Goal: Transaction & Acquisition: Obtain resource

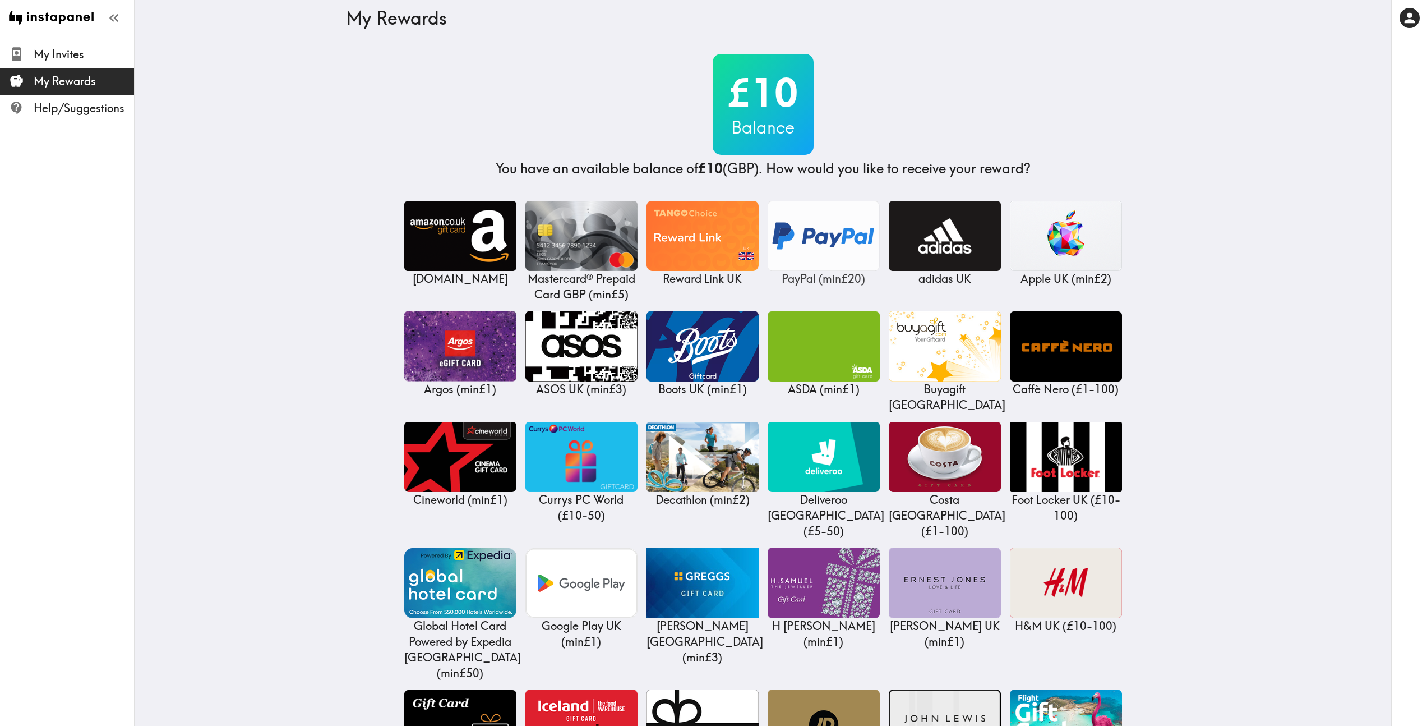
click at [806, 247] on img at bounding box center [824, 236] width 112 height 70
click at [840, 230] on img at bounding box center [824, 236] width 112 height 70
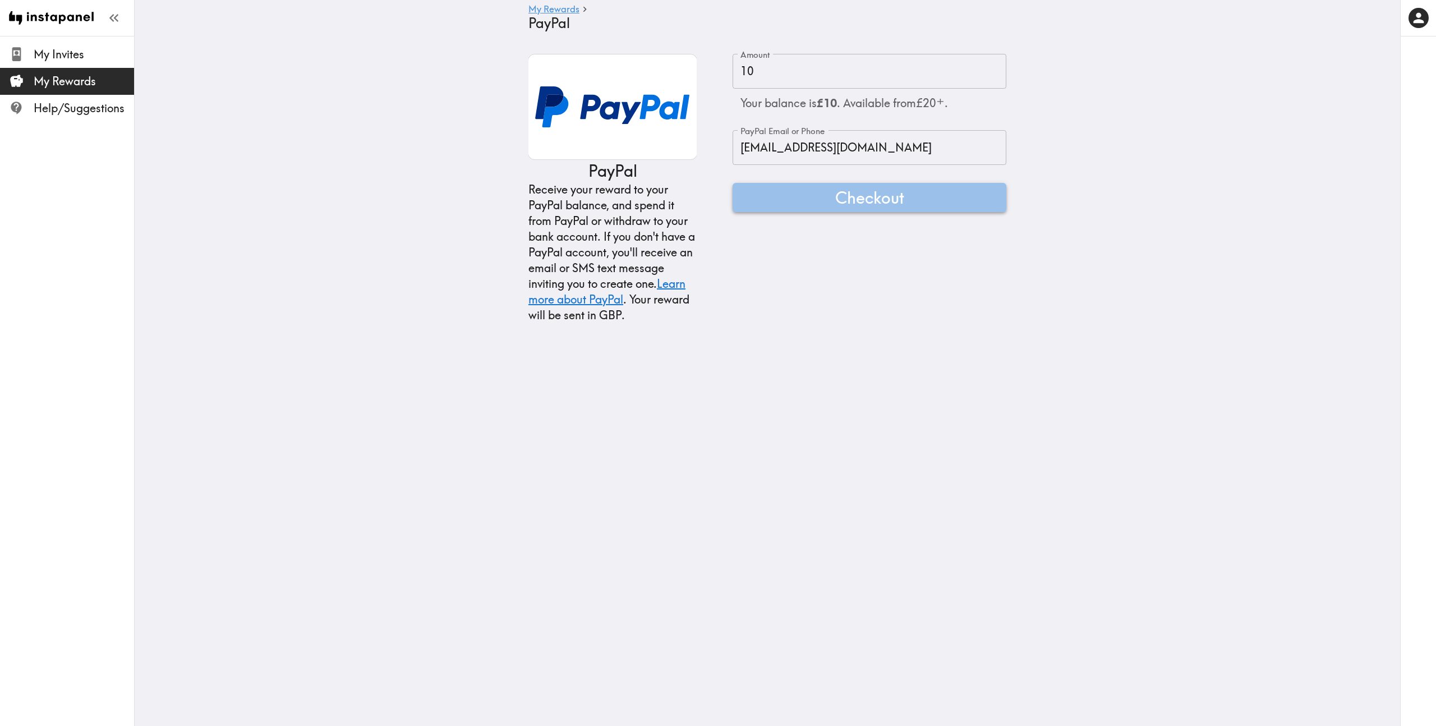
click at [847, 200] on span "Checkout" at bounding box center [869, 197] width 69 height 22
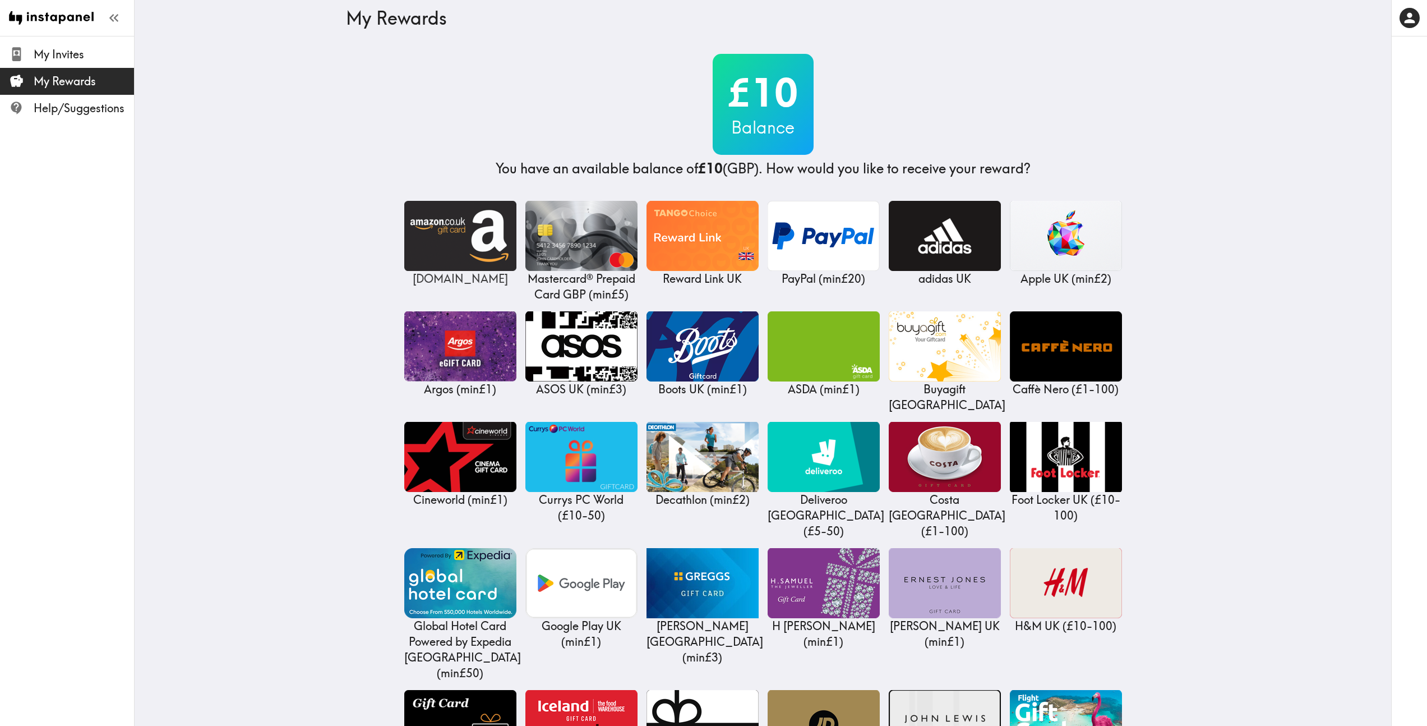
click at [459, 234] on img at bounding box center [460, 236] width 112 height 70
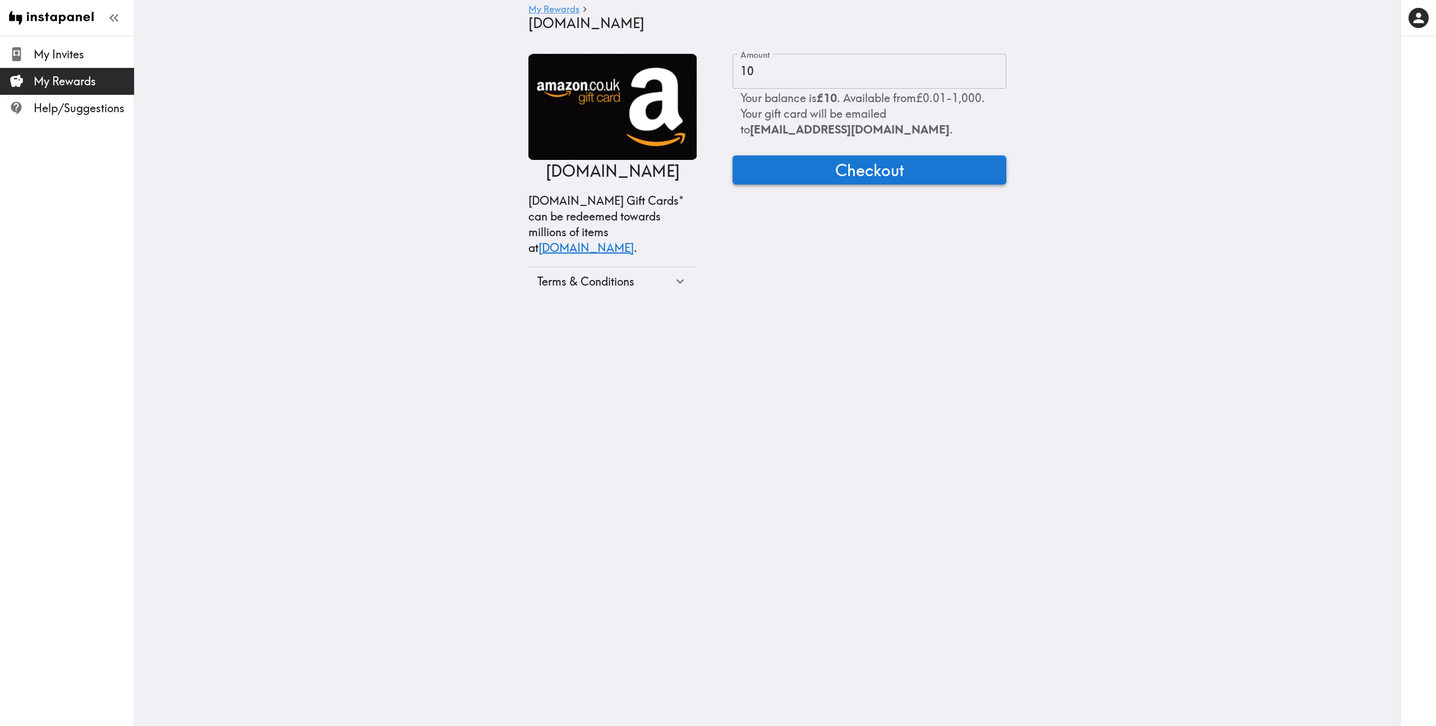
click at [869, 168] on span "Checkout" at bounding box center [869, 170] width 69 height 22
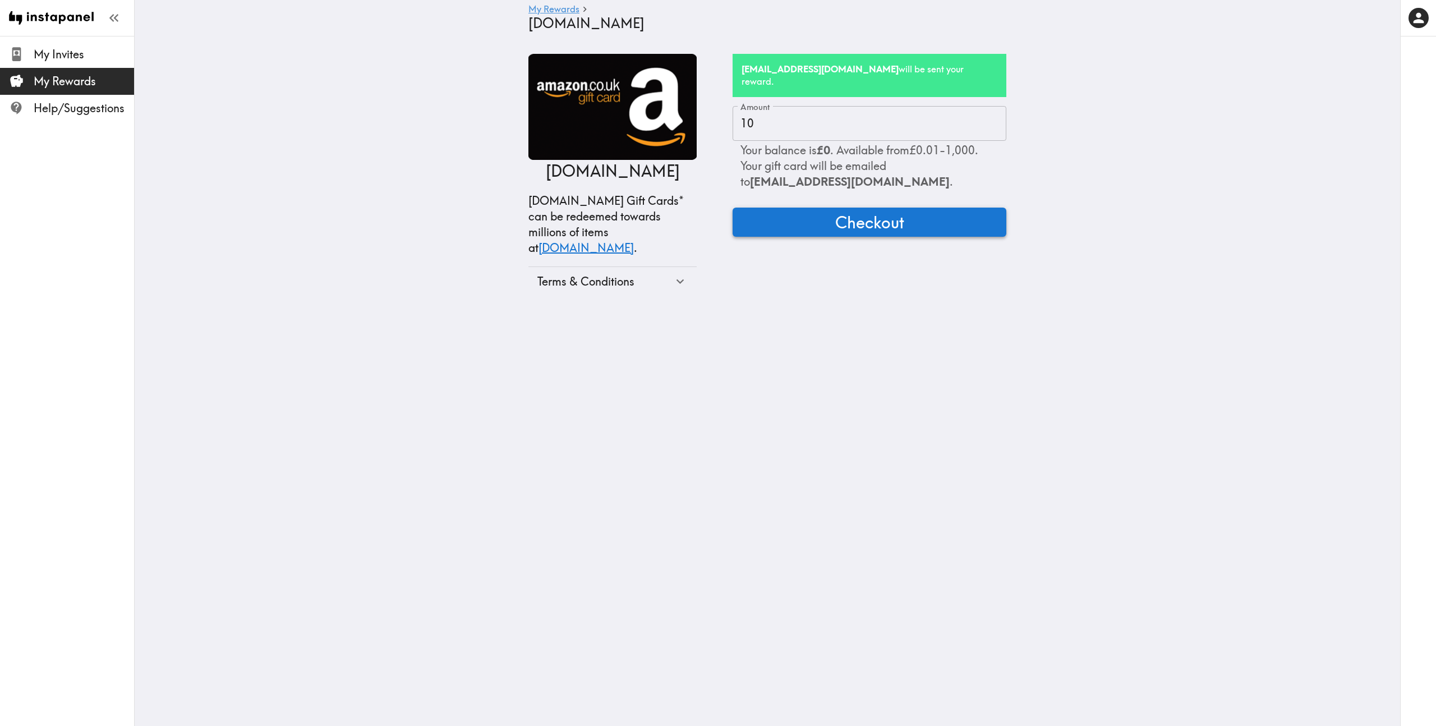
click at [862, 211] on span "Checkout" at bounding box center [869, 222] width 69 height 22
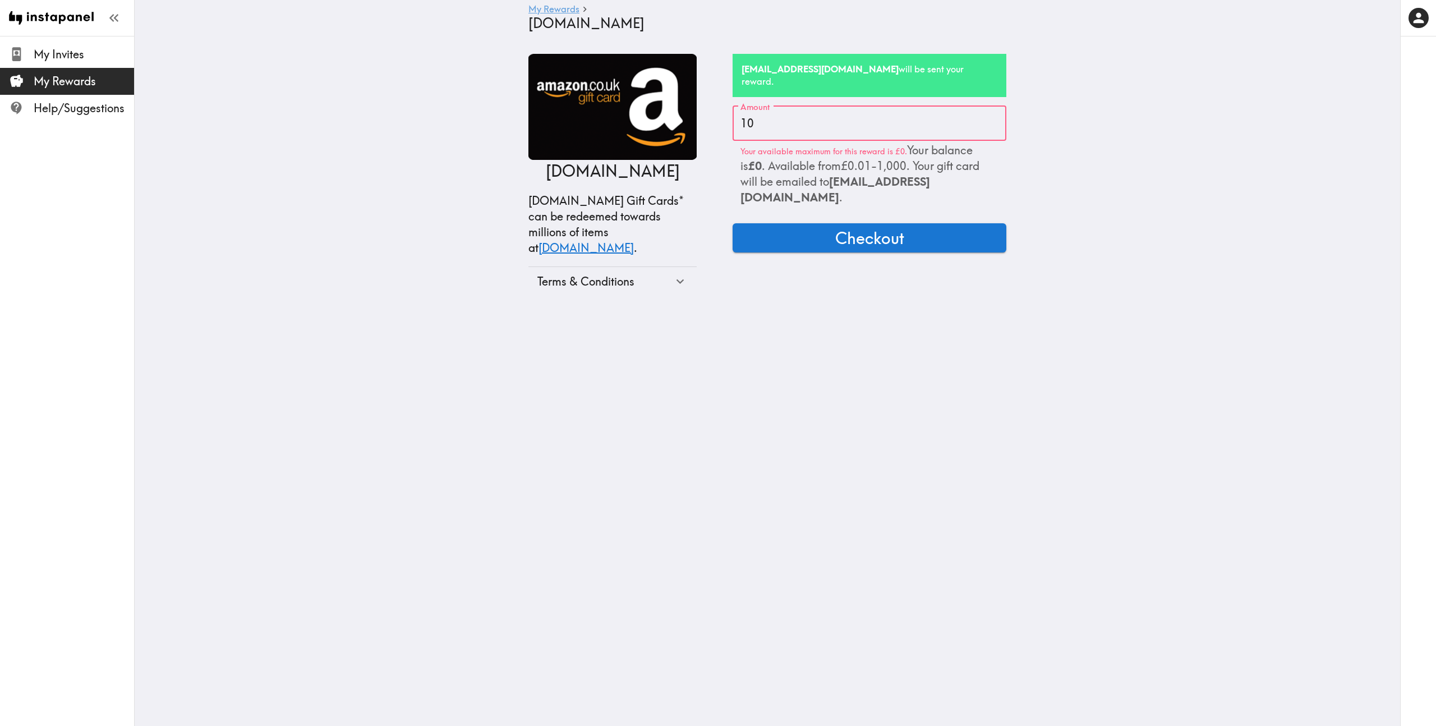
click at [573, 11] on link "My Rewards" at bounding box center [553, 9] width 51 height 11
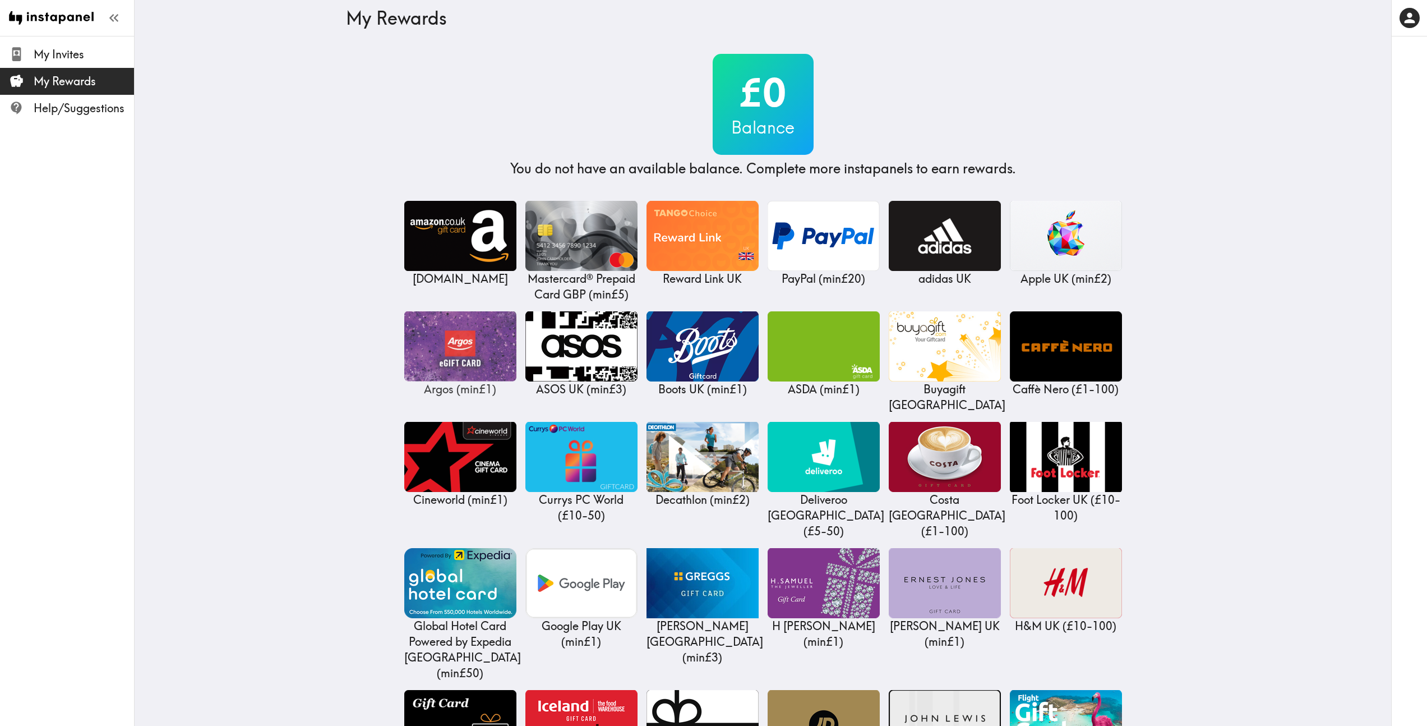
click at [490, 347] on img at bounding box center [460, 346] width 112 height 70
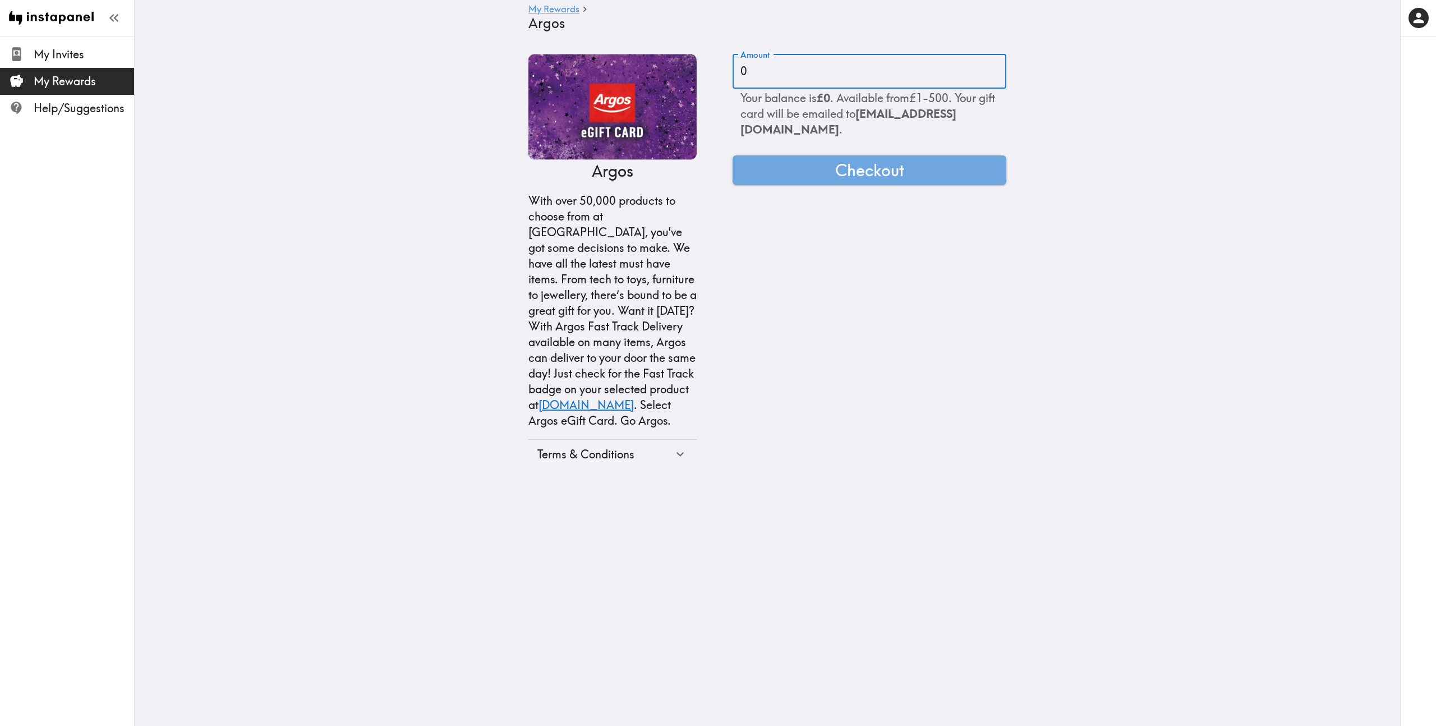
drag, startPoint x: 777, startPoint y: 70, endPoint x: 685, endPoint y: 70, distance: 91.4
click at [685, 70] on div "Argos With over 50,000 products to choose from at [GEOGRAPHIC_DATA], you've got…" at bounding box center [767, 261] width 478 height 415
type input "10"
click at [872, 168] on span "Checkout" at bounding box center [869, 170] width 69 height 22
